Goal: Task Accomplishment & Management: Use online tool/utility

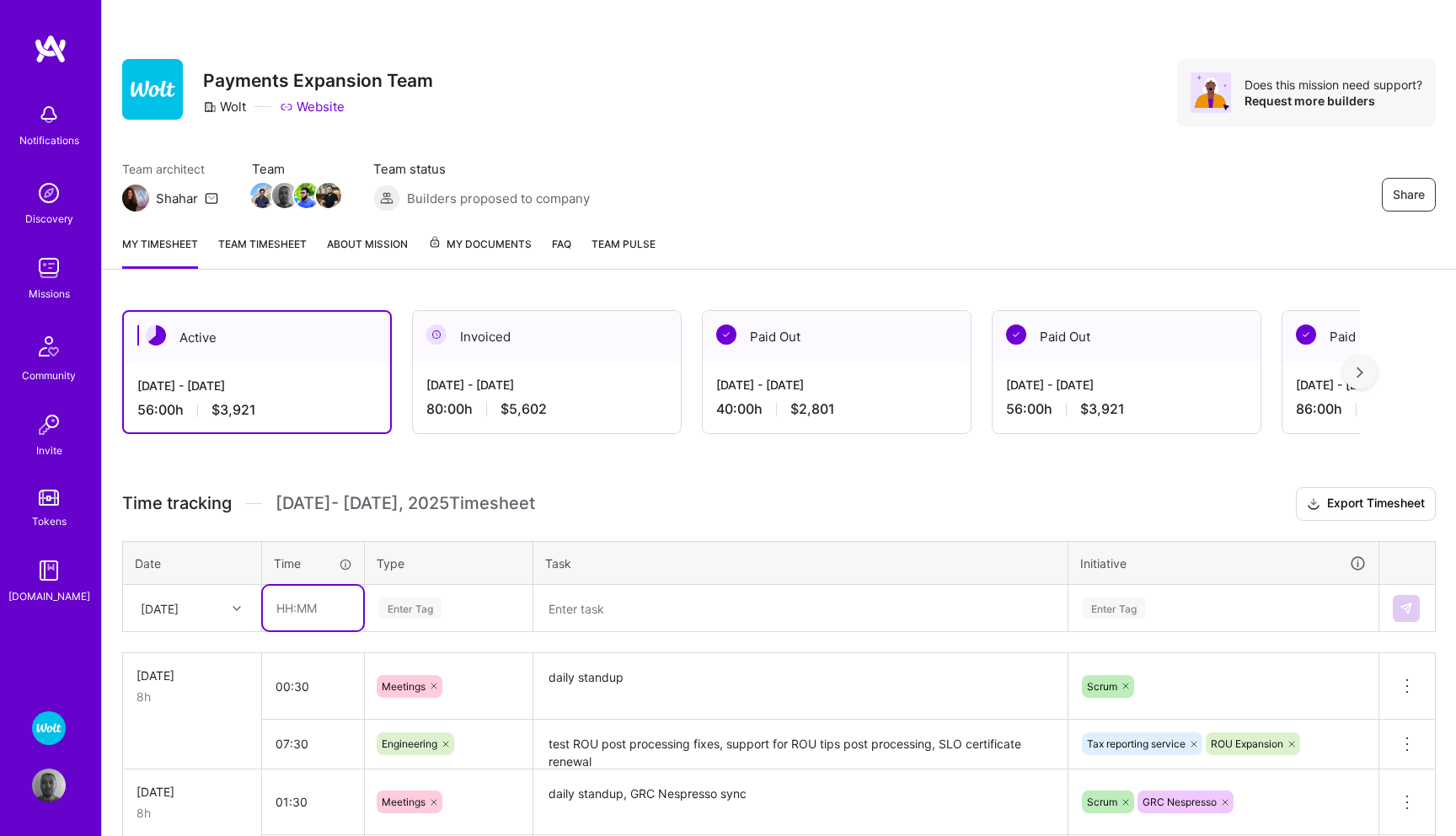
click at [298, 617] on input "text" at bounding box center [313, 608] width 100 height 45
type input "01:30"
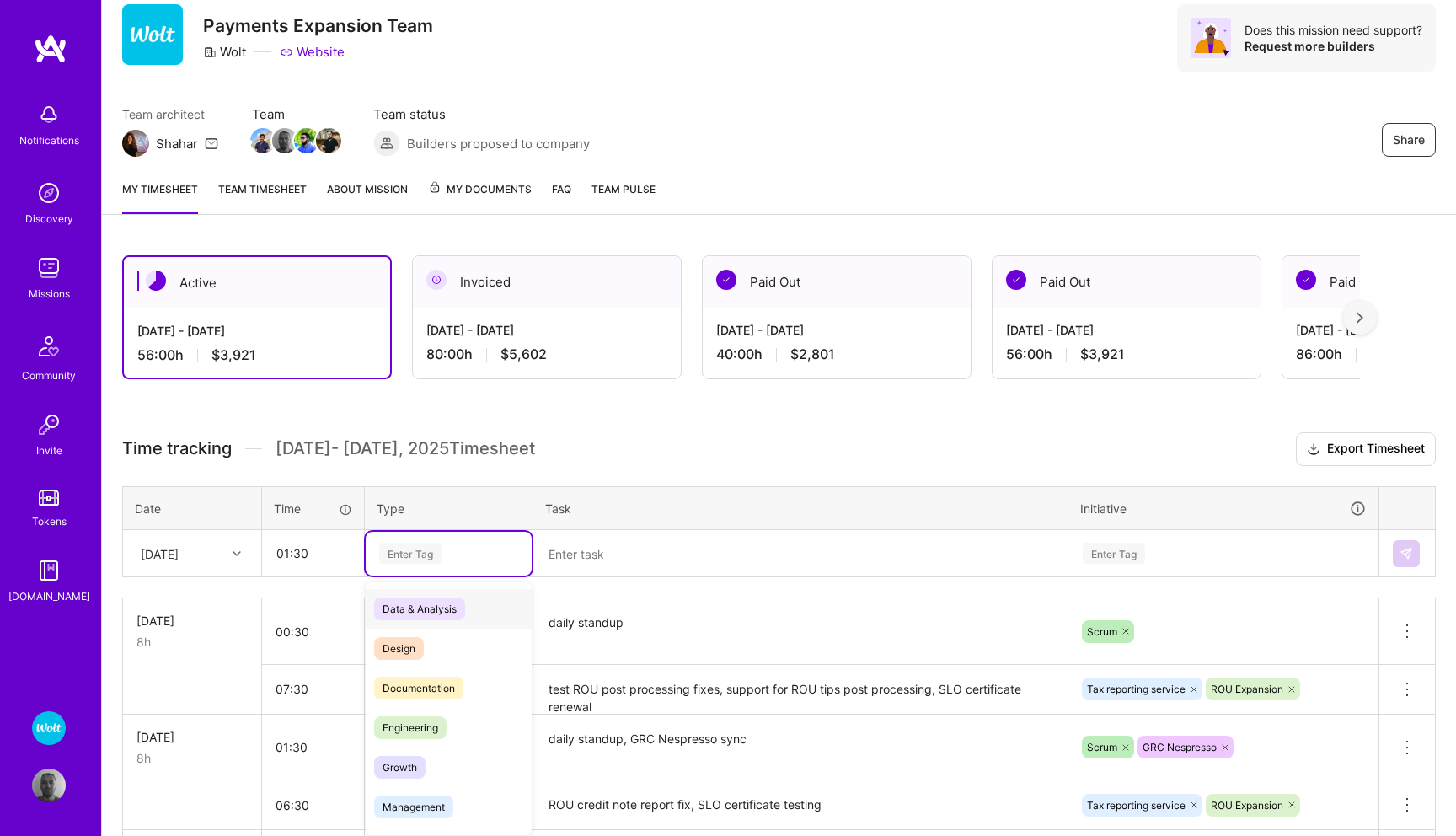
click at [407, 576] on div "option Data & Analysis focused, 0 of 2. 17 results available. Use Up and Down t…" at bounding box center [448, 553] width 166 height 44
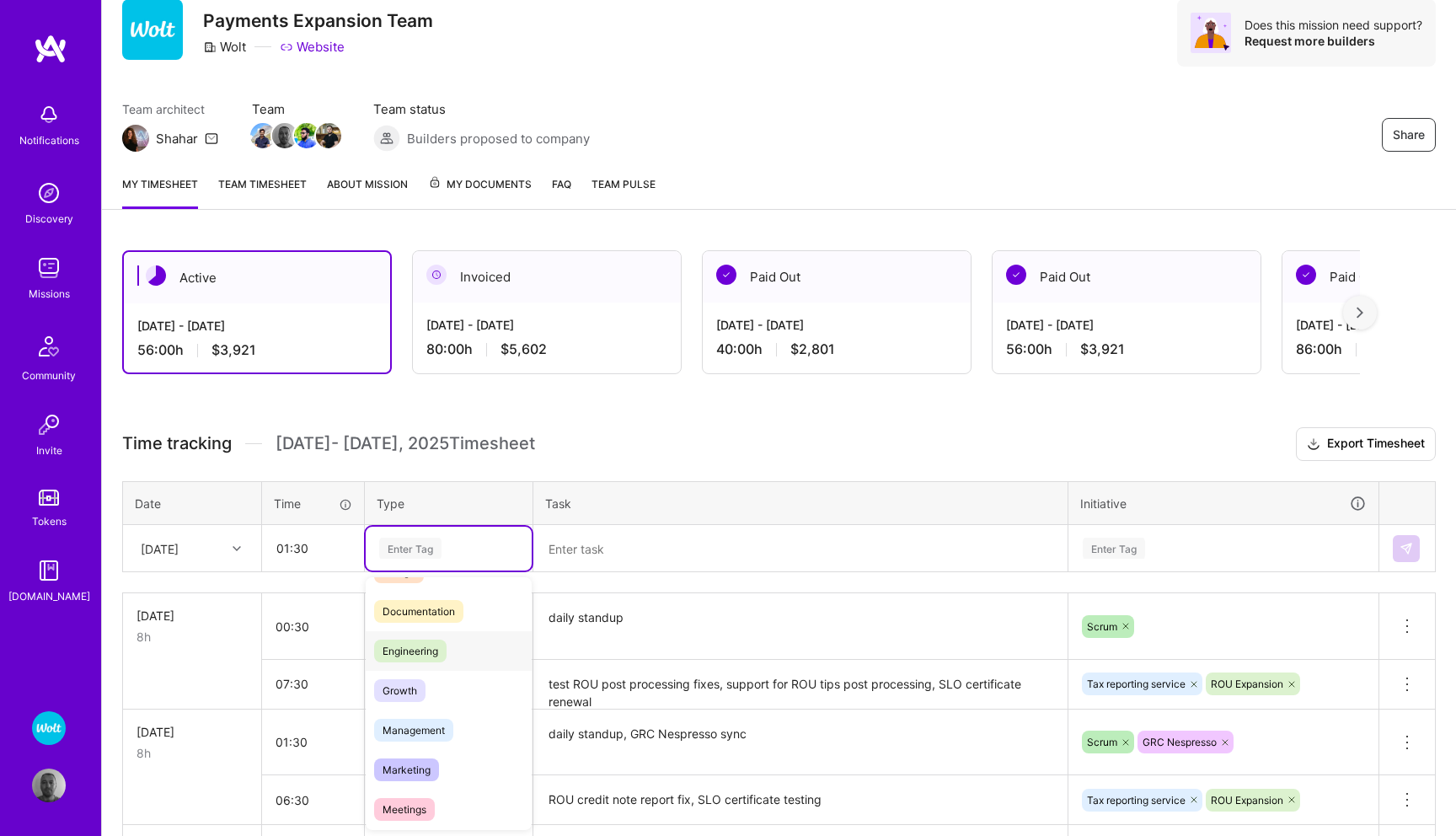
scroll to position [75, 0]
click at [418, 803] on span "Meetings" at bounding box center [404, 806] width 60 height 22
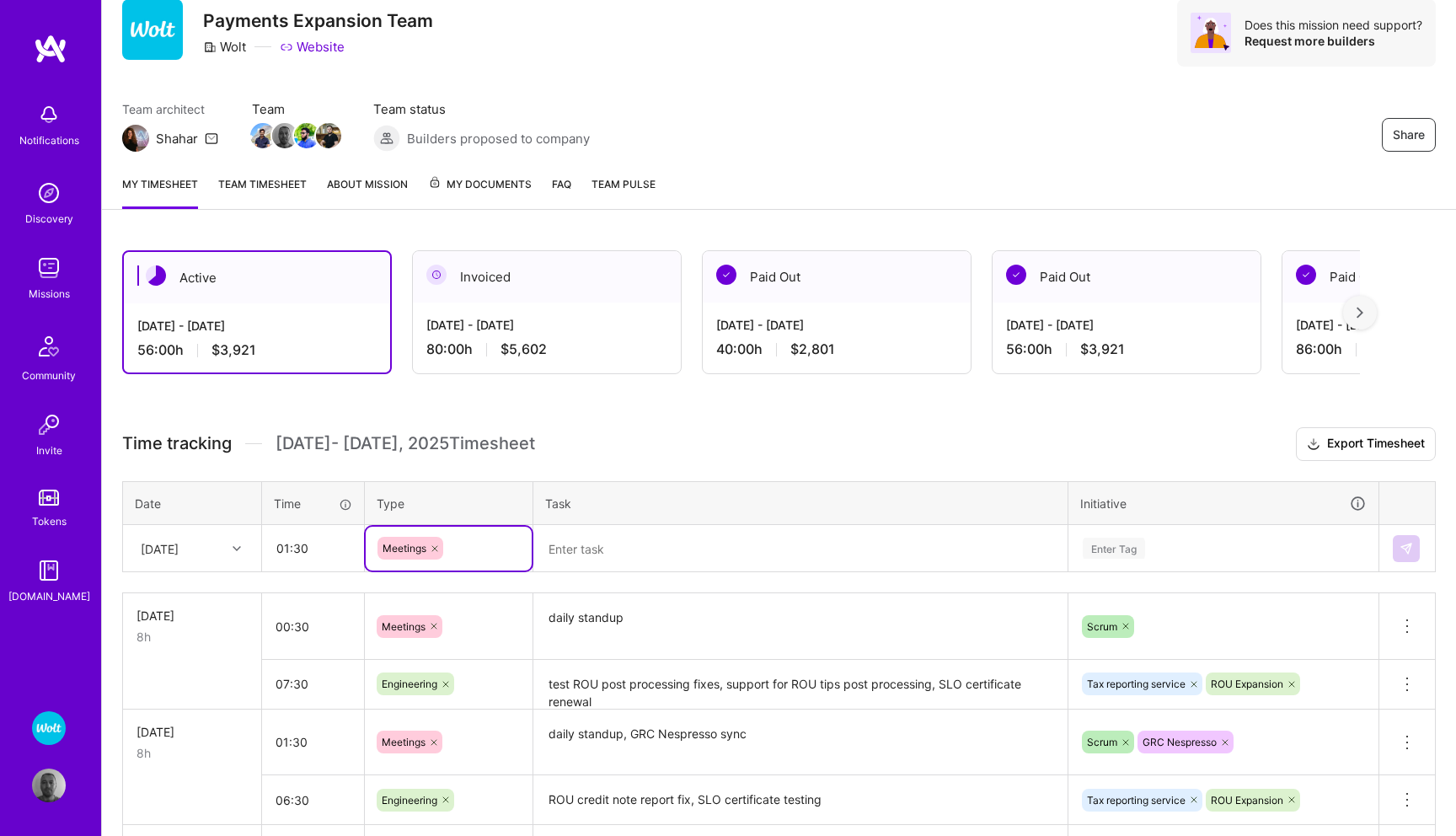
click at [609, 554] on textarea at bounding box center [801, 548] width 531 height 44
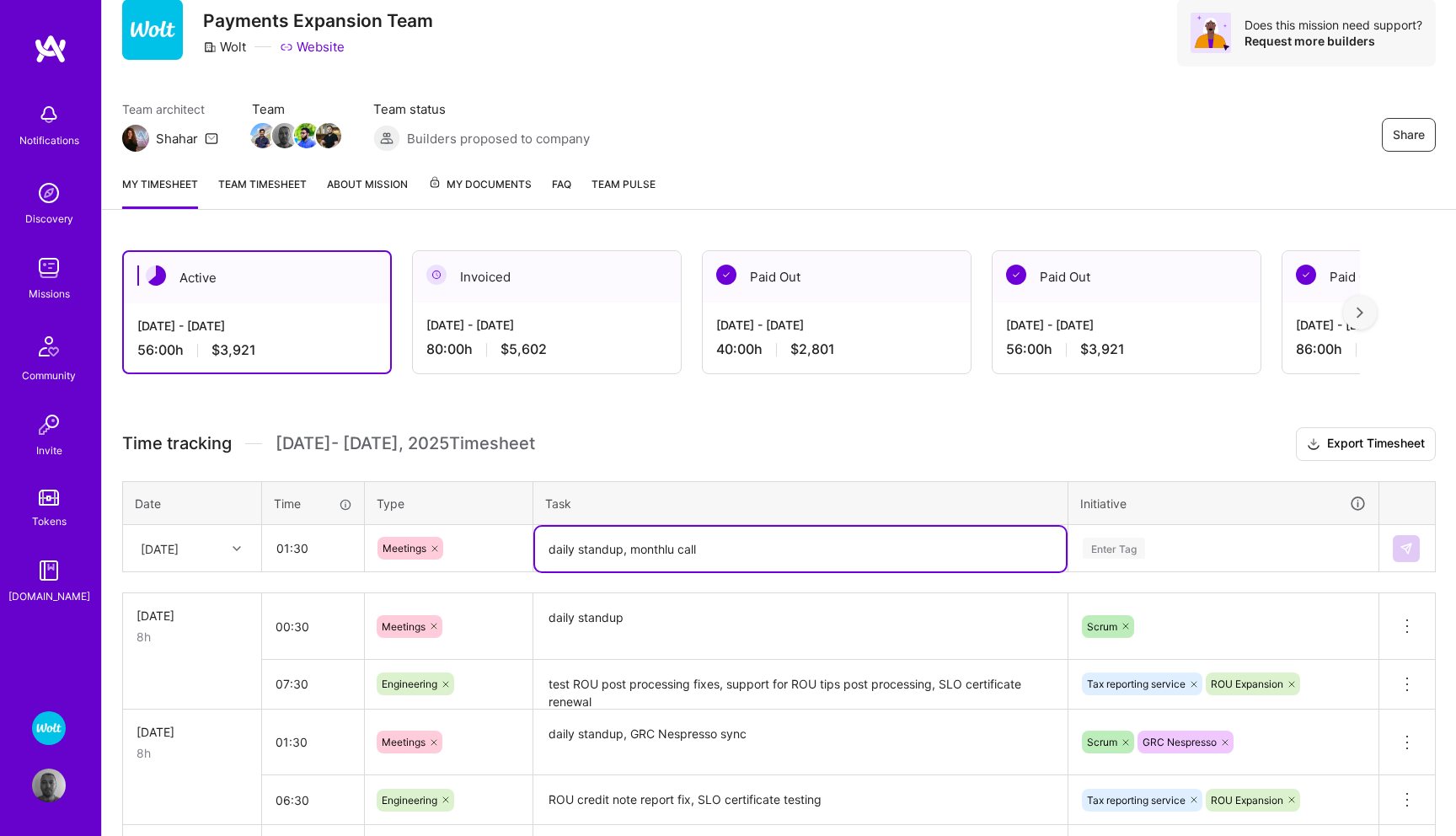
click at [673, 550] on textarea "daily standup, monthlu call" at bounding box center [801, 549] width 531 height 45
type textarea "daily standup, monthly call"
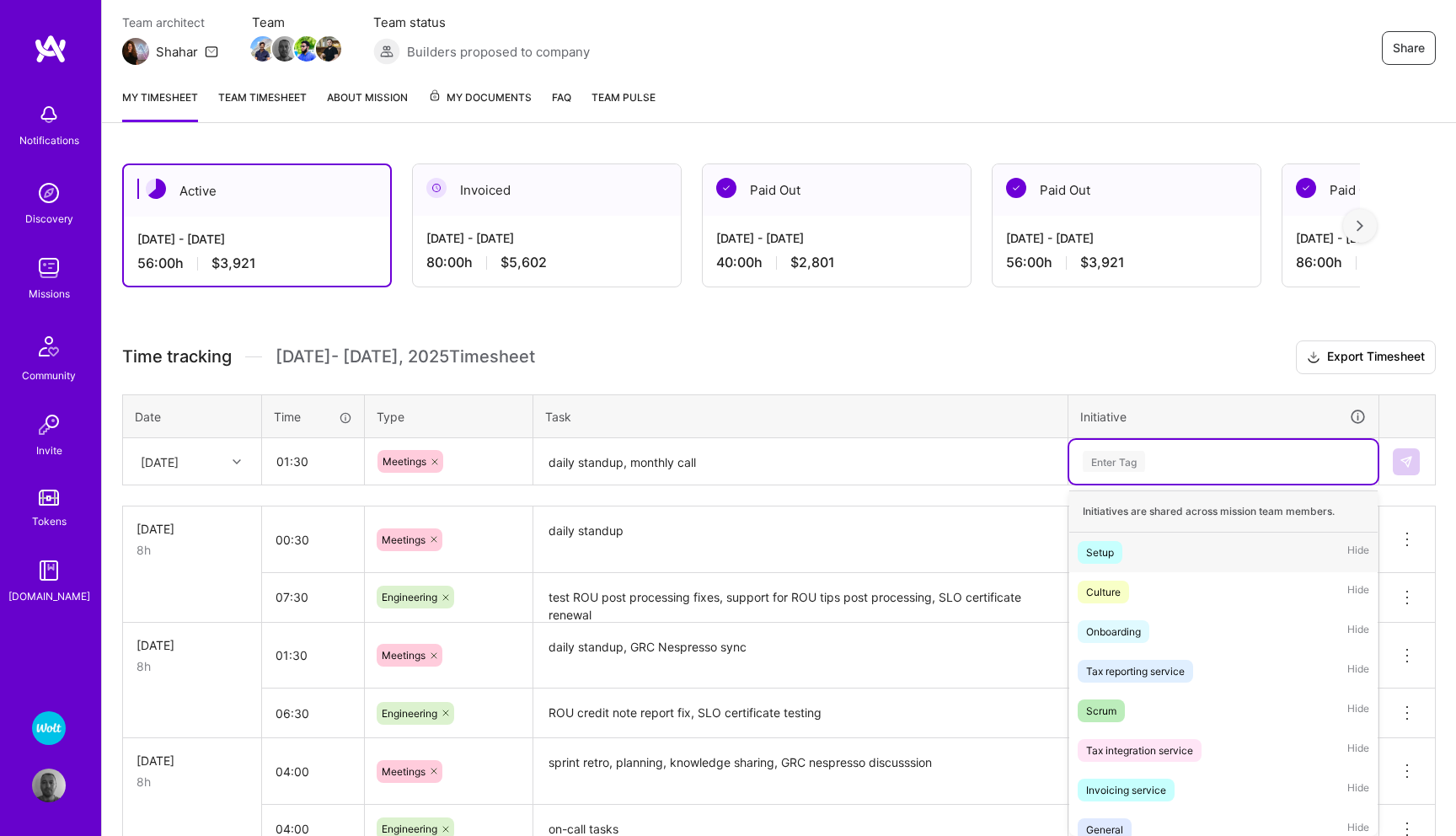
click at [1108, 484] on div "option Setup focused, 1 of 54. 54 results available. Use Up and Down to choose …" at bounding box center [1224, 461] width 309 height 44
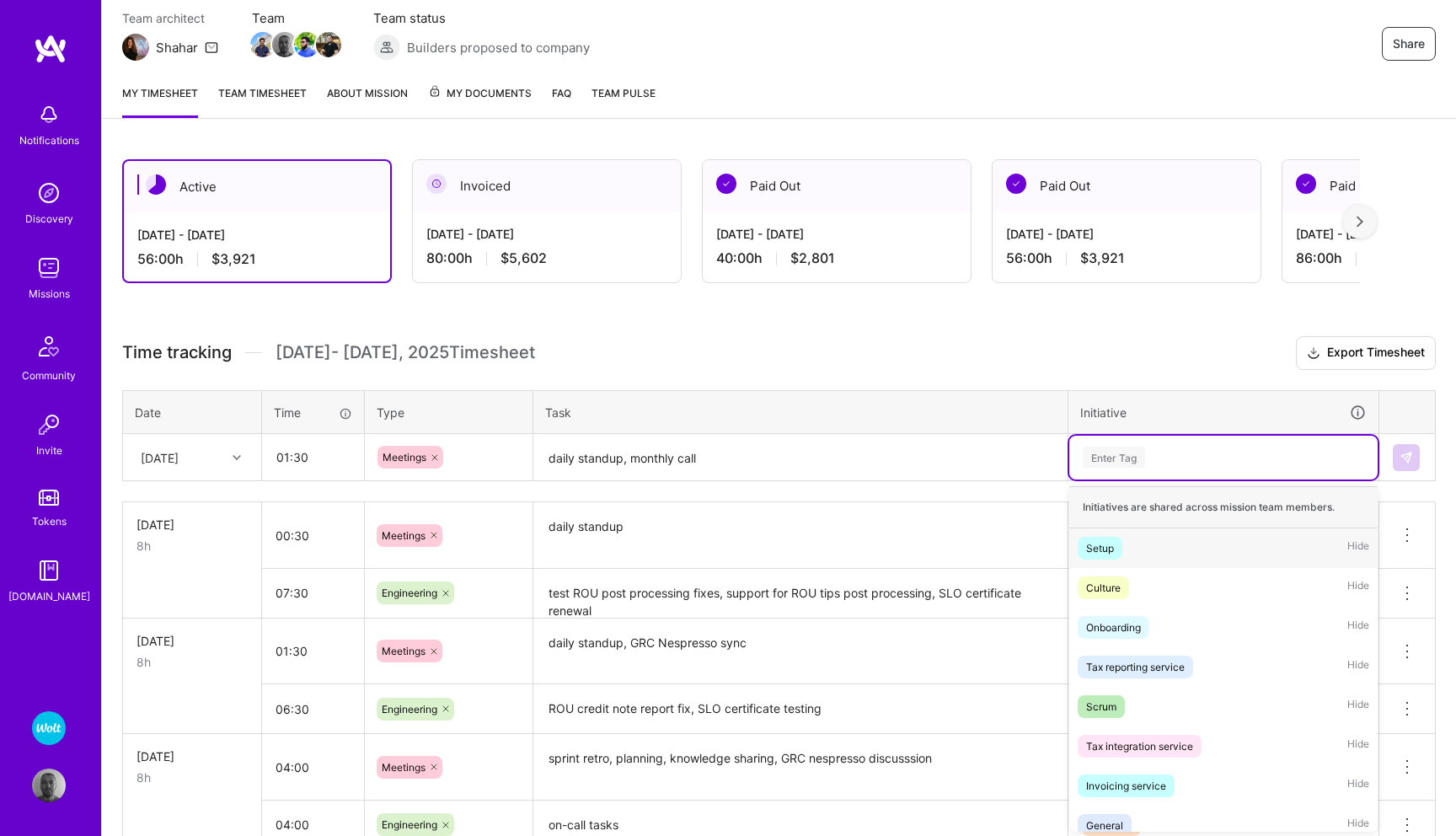
scroll to position [153, 0]
click at [1114, 710] on div "Scrum" at bounding box center [1101, 704] width 30 height 18
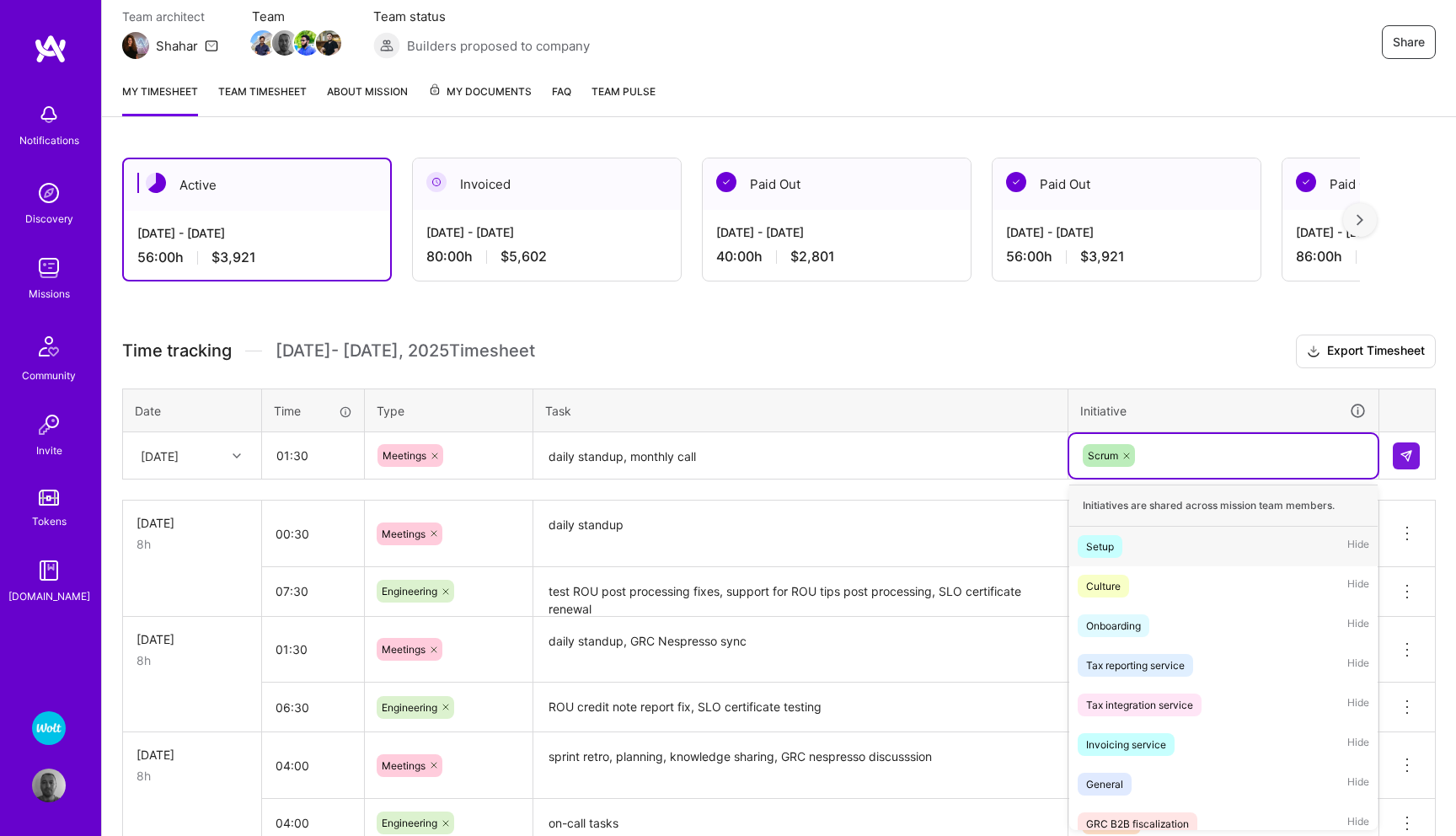
click at [1195, 455] on div "Scrum" at bounding box center [1223, 455] width 284 height 26
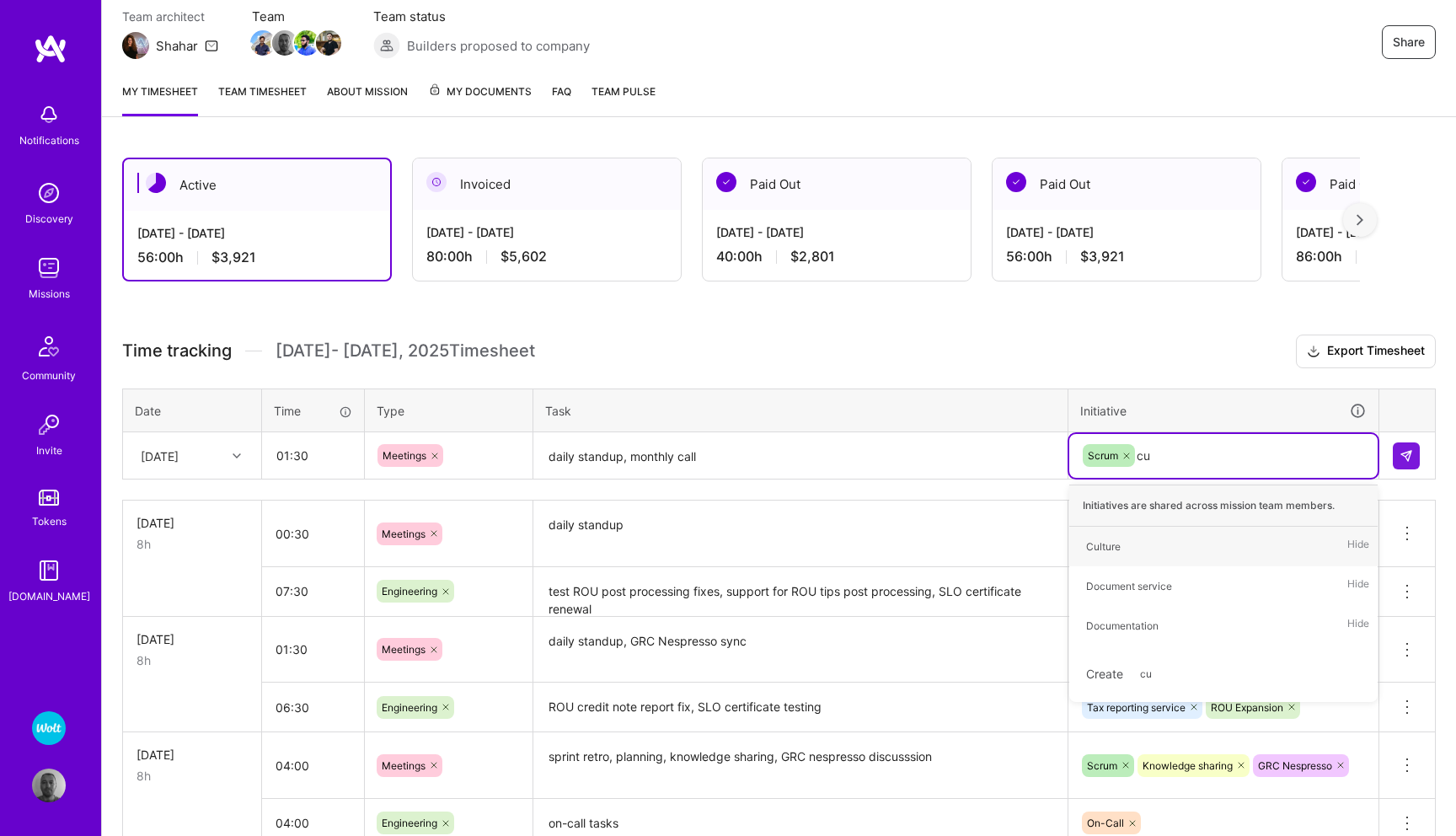
type input "cul"
click at [1136, 540] on div "Culture Hide" at bounding box center [1224, 546] width 309 height 40
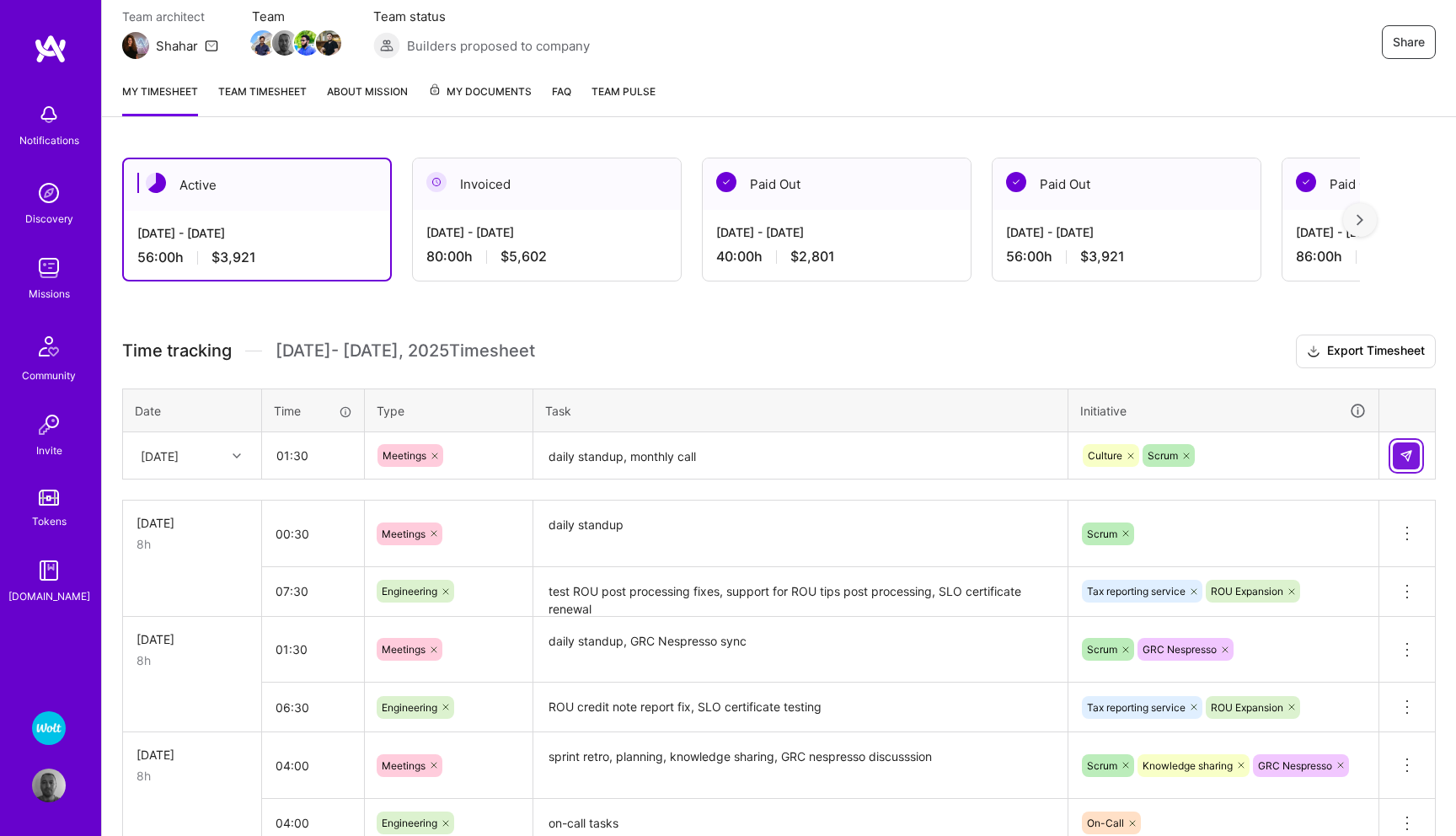
click at [1403, 461] on img at bounding box center [1407, 456] width 14 height 14
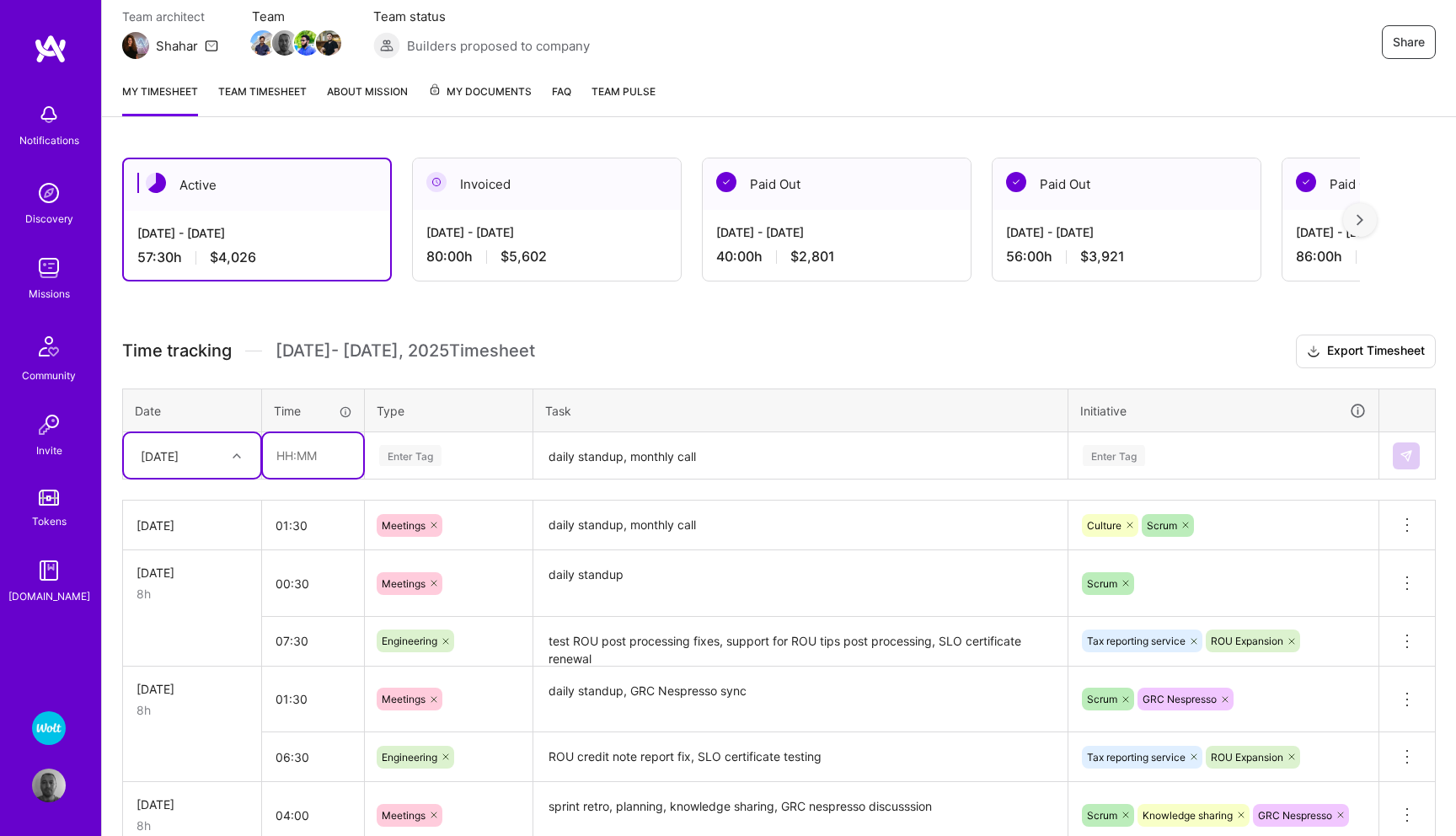
click at [291, 456] on input "text" at bounding box center [313, 455] width 100 height 45
type input "06:30"
click at [391, 453] on div "Enter Tag" at bounding box center [410, 455] width 62 height 26
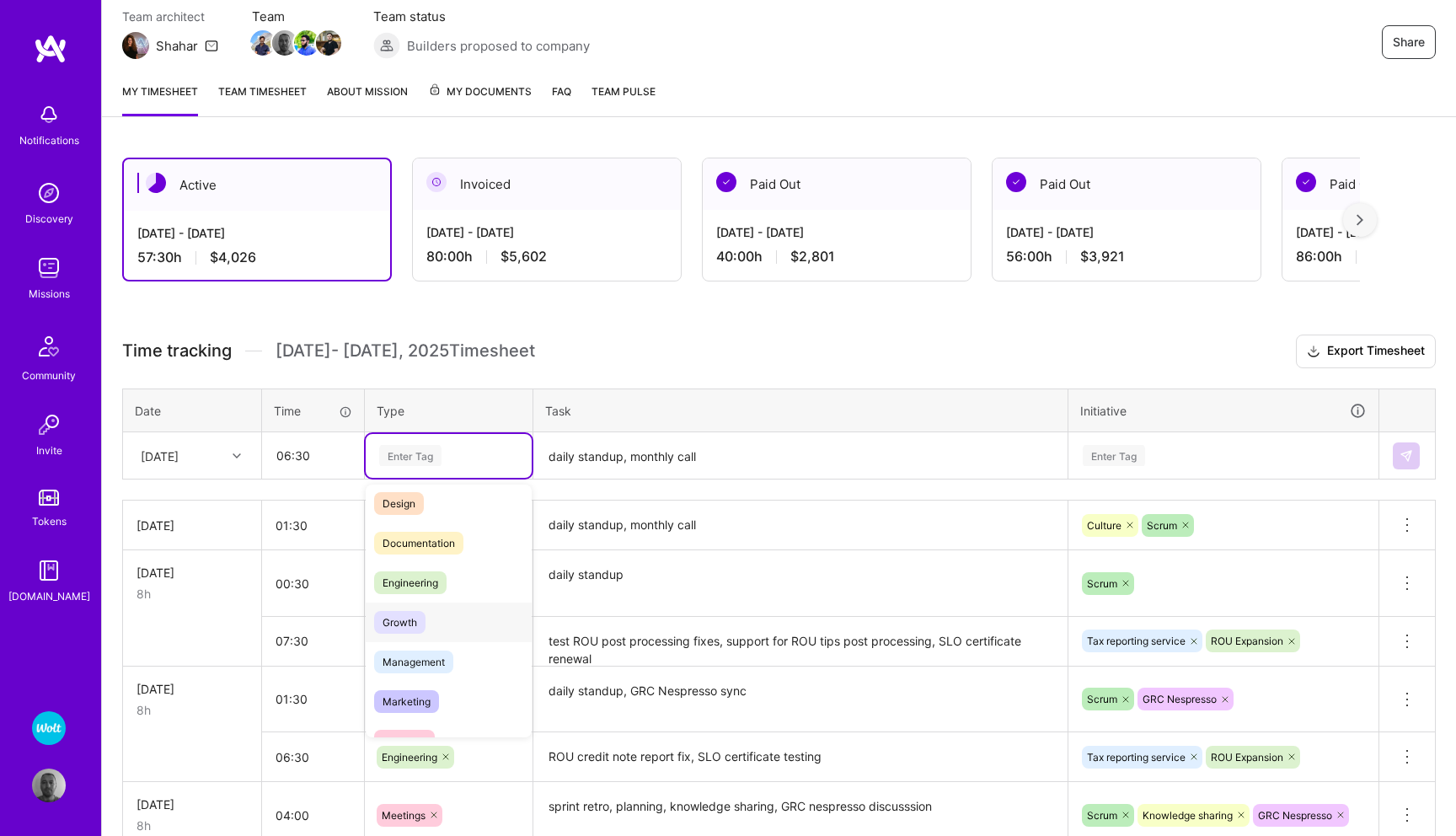
scroll to position [59, 0]
click at [431, 574] on span "Engineering" at bounding box center [410, 571] width 72 height 22
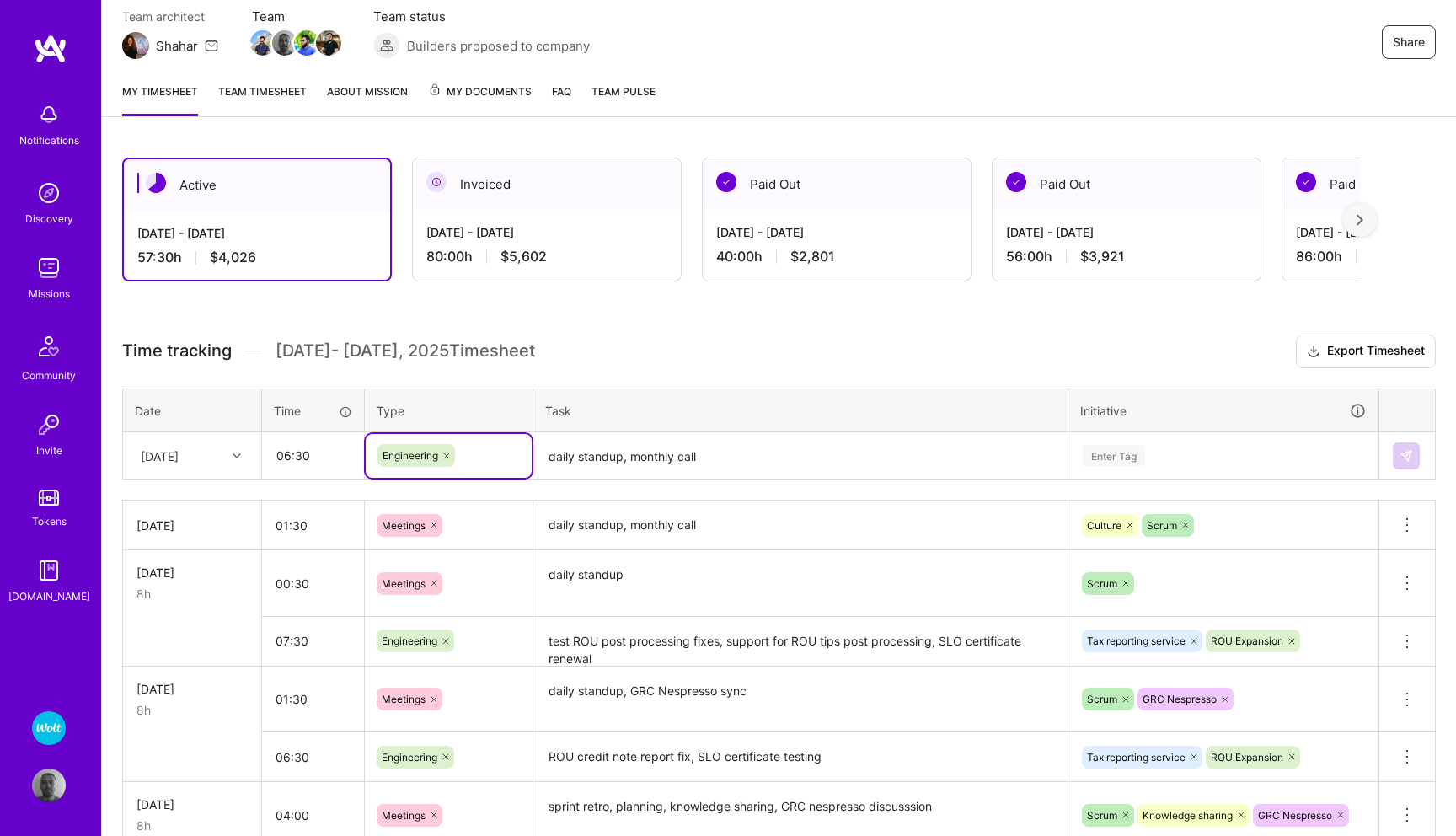
click at [592, 459] on textarea "daily standup, monthly call" at bounding box center [801, 456] width 531 height 45
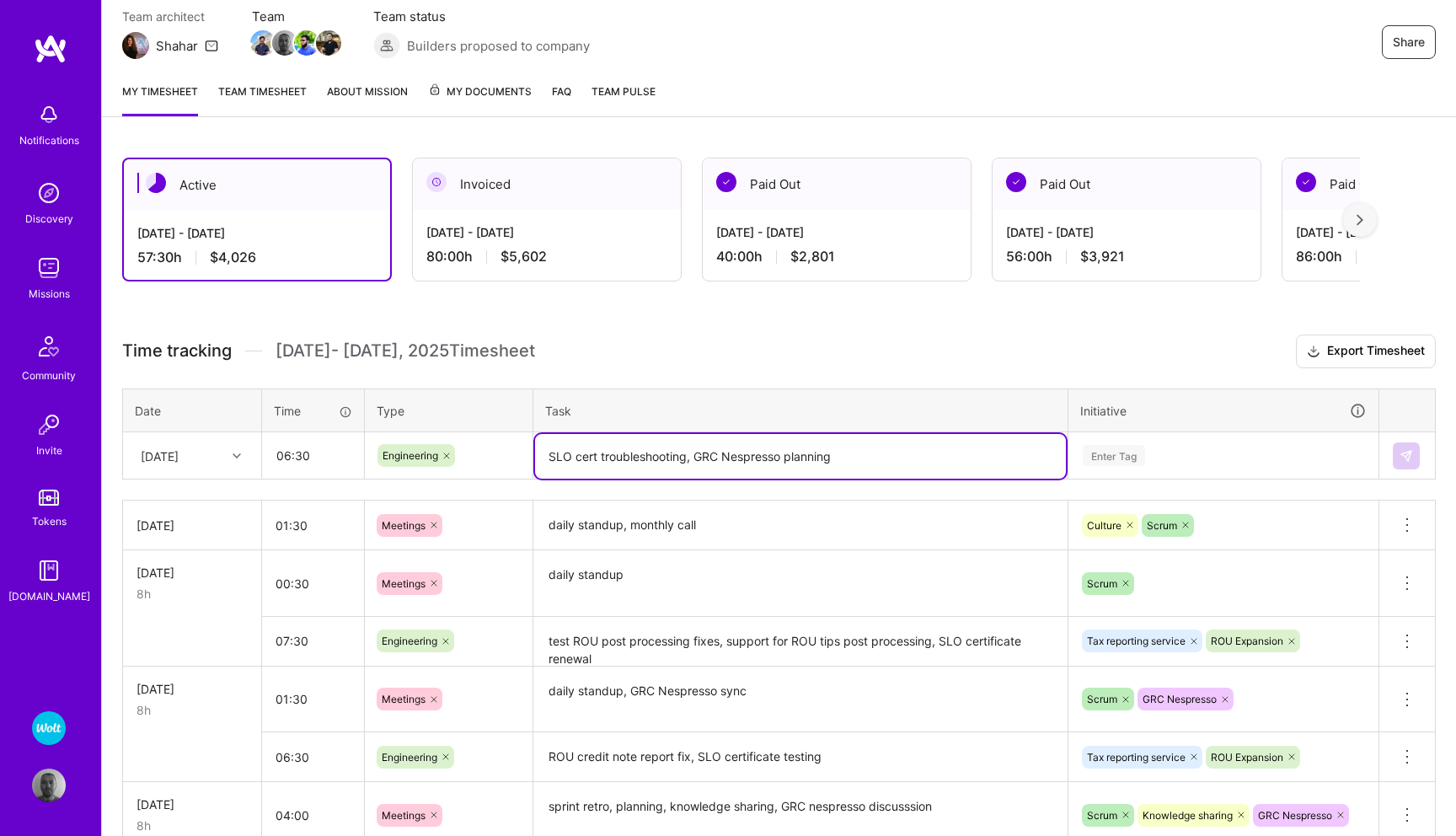
type textarea "SLO cert troubleshooting, GRC Nespresso planning"
click at [1111, 450] on div "Enter Tag" at bounding box center [1114, 455] width 62 height 26
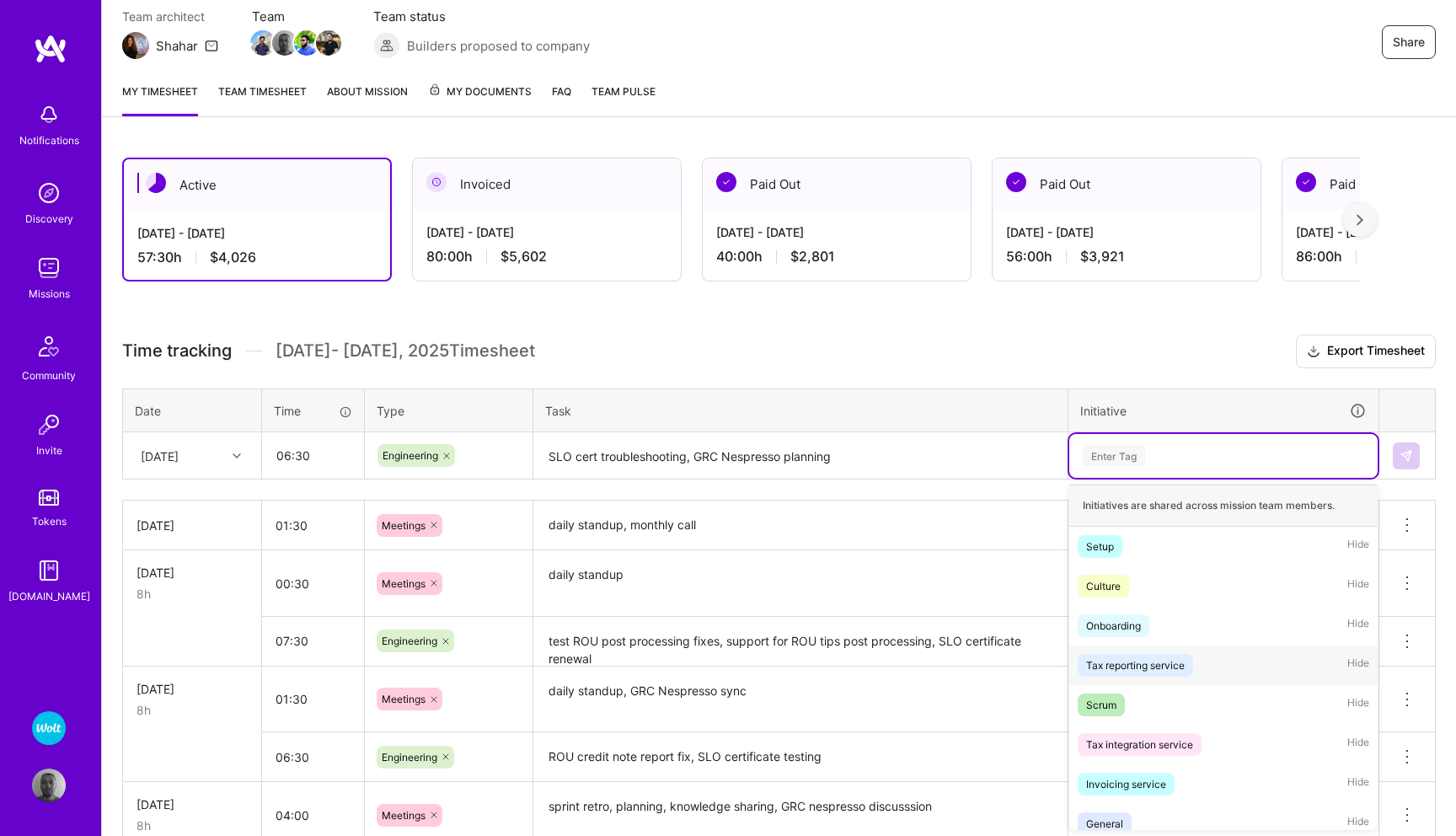
click at [1109, 668] on div "Tax reporting service" at bounding box center [1135, 665] width 98 height 18
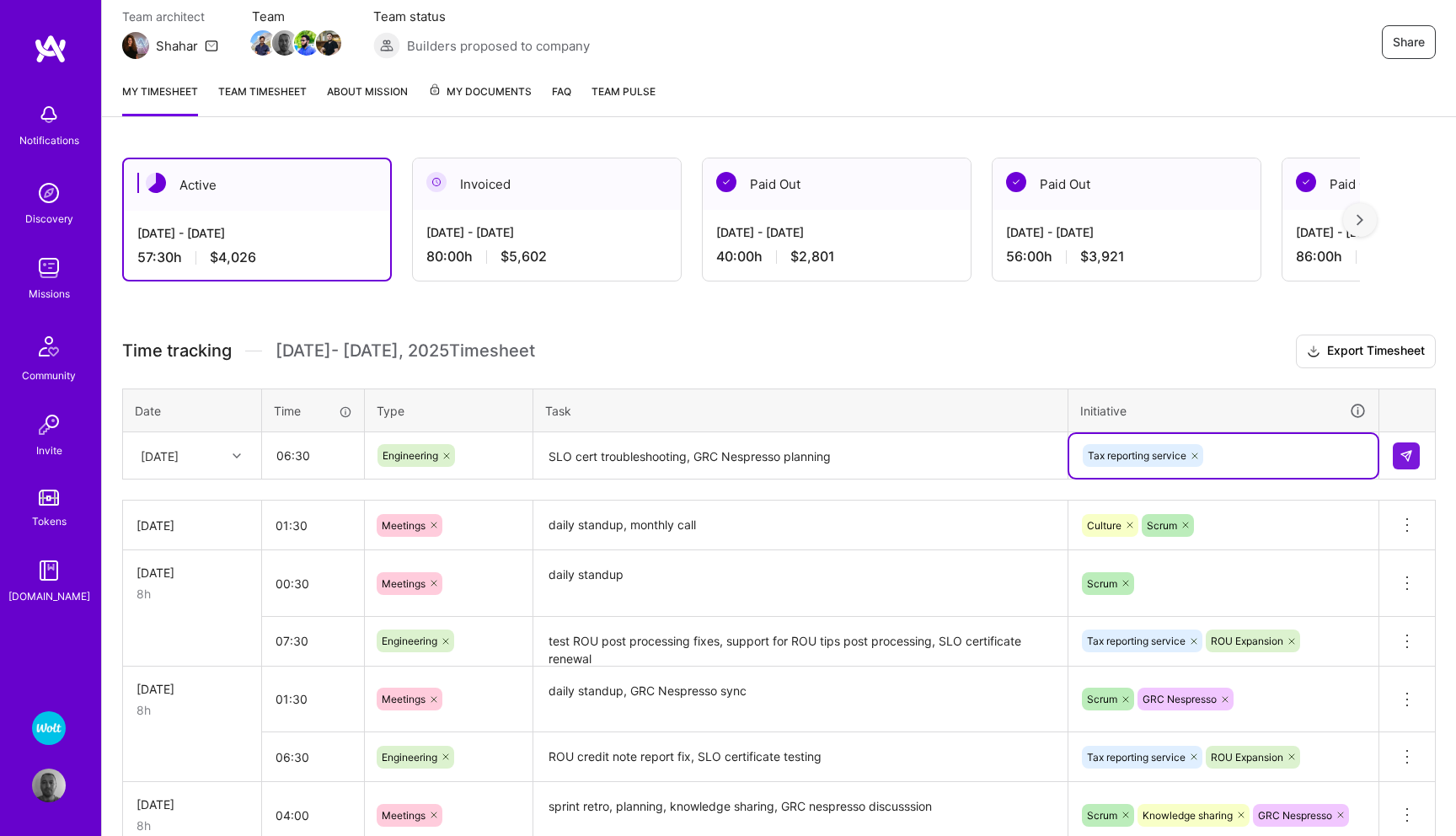
click at [1235, 451] on div "Tax reporting service" at bounding box center [1223, 455] width 284 height 26
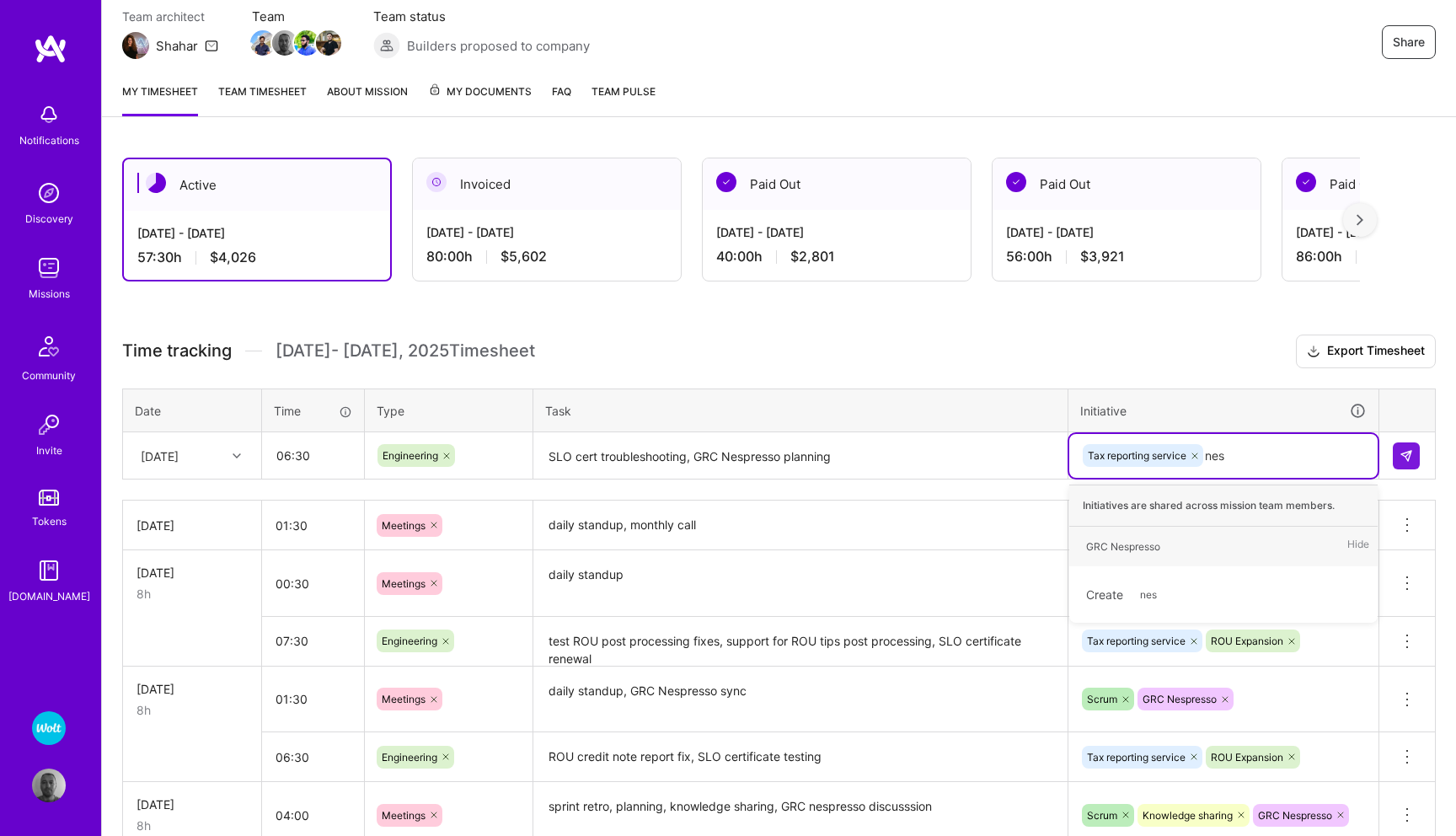
type input "nesp"
click at [1132, 543] on div "GRC Nespresso" at bounding box center [1123, 546] width 74 height 18
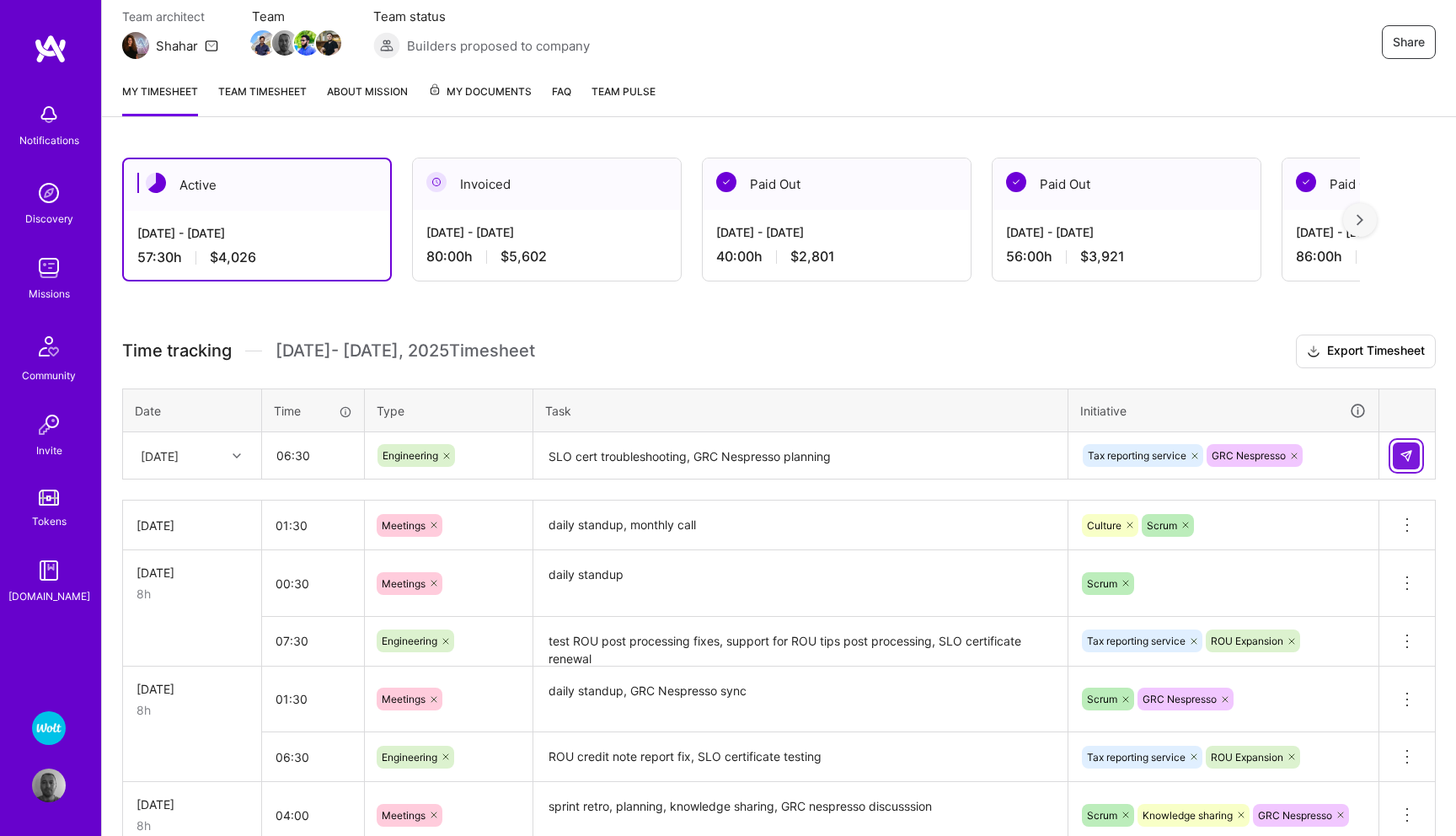
click at [1407, 466] on button at bounding box center [1406, 455] width 27 height 27
